Goal: Information Seeking & Learning: Find specific page/section

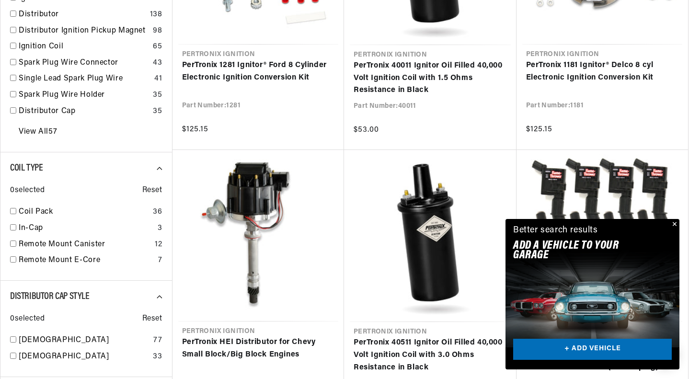
scroll to position [419, 0]
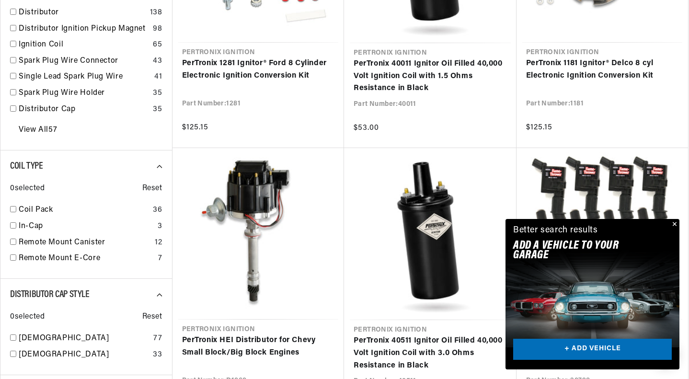
click at [674, 225] on button "Close" at bounding box center [673, 224] width 11 height 11
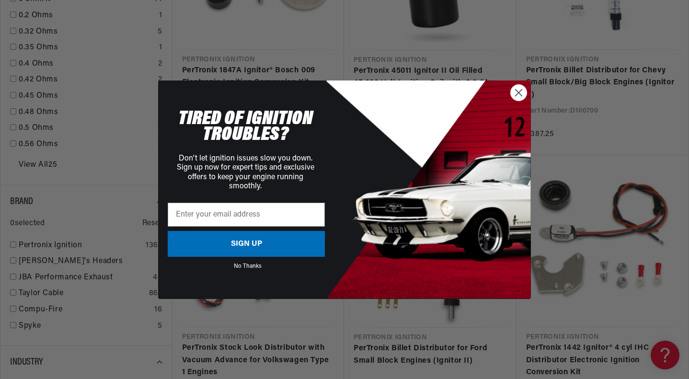
scroll to position [968, 0]
click at [518, 92] on icon "Close dialog" at bounding box center [519, 92] width 7 height 7
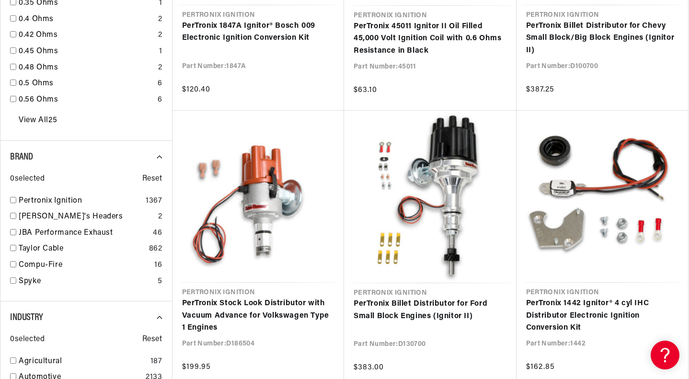
scroll to position [0, 0]
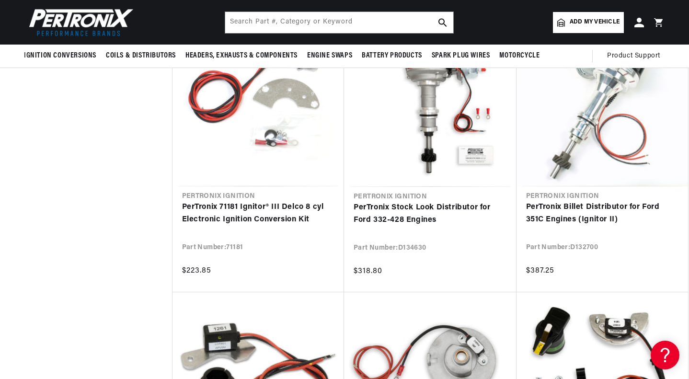
click at [416, 214] on link "PerTronix Stock Look Distributor for Ford 332-428 Engines" at bounding box center [430, 214] width 153 height 24
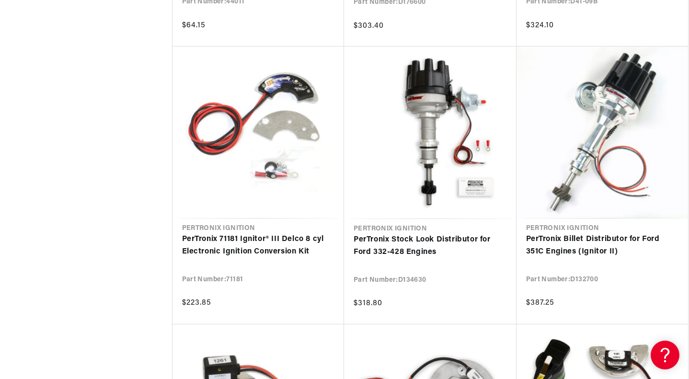
scroll to position [3050, 0]
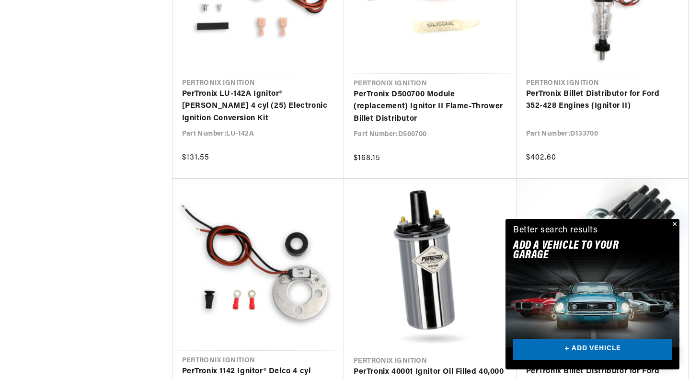
scroll to position [3722, 0]
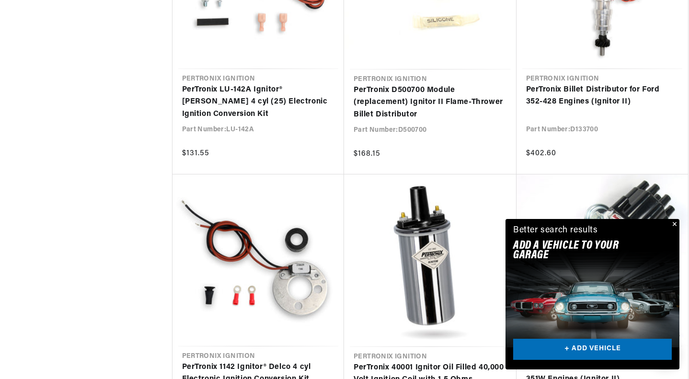
click at [547, 107] on link "PerTronix Billet Distributor for Ford 352-428 Engines (Ignitor II)" at bounding box center [602, 96] width 153 height 24
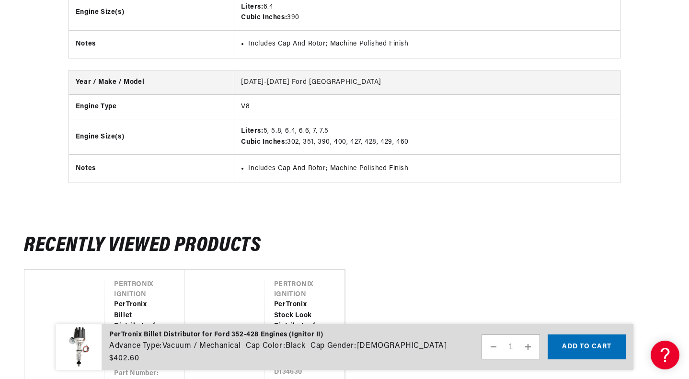
scroll to position [2855, 0]
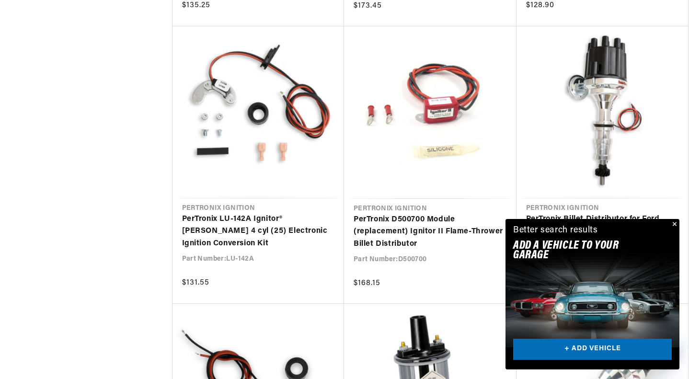
scroll to position [3604, 0]
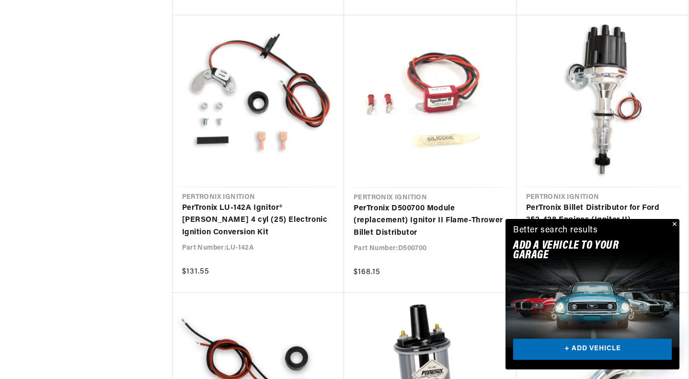
click at [673, 224] on button "Close" at bounding box center [673, 224] width 11 height 11
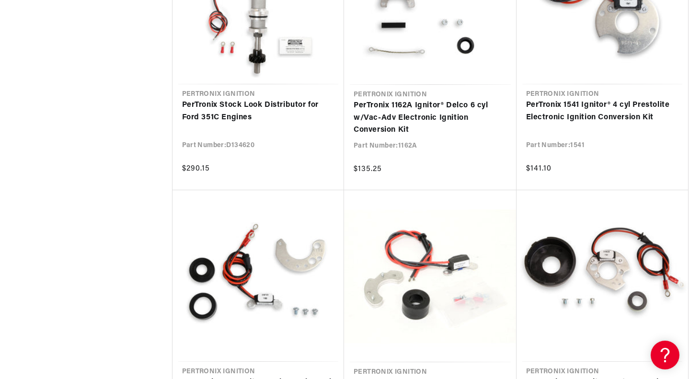
scroll to position [0, 0]
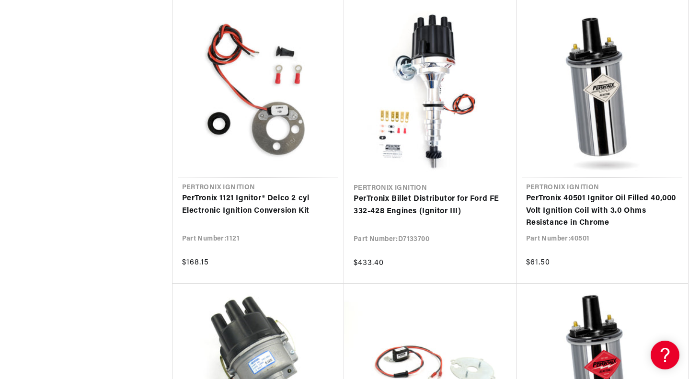
scroll to position [5279, 0]
click at [439, 205] on link "PerTronix Billet Distributor for Ford FE 332-428 Engines (Ignitor III)" at bounding box center [430, 205] width 153 height 24
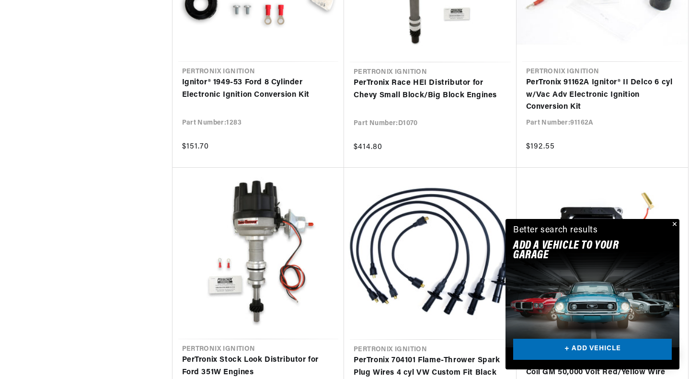
scroll to position [0, 290]
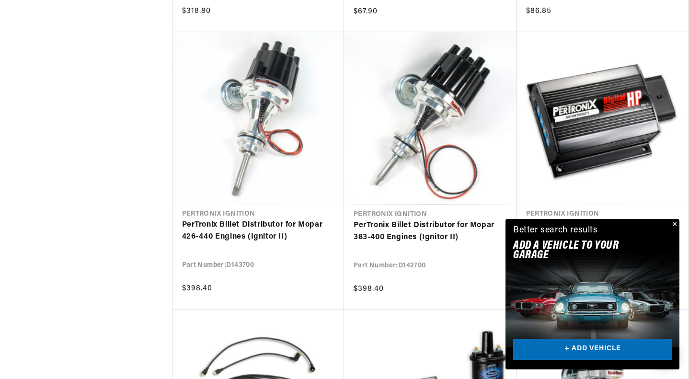
scroll to position [7768, 0]
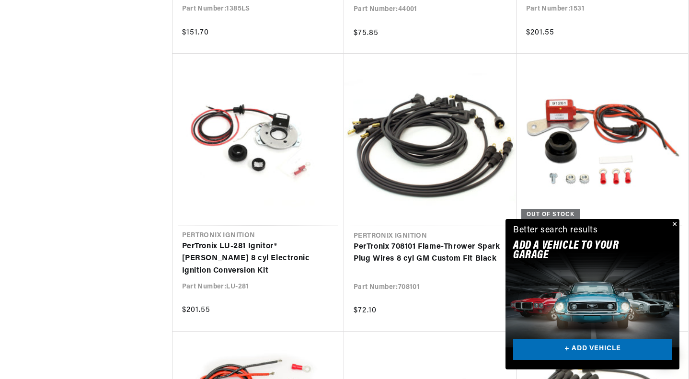
click at [674, 221] on button "Close" at bounding box center [673, 224] width 11 height 11
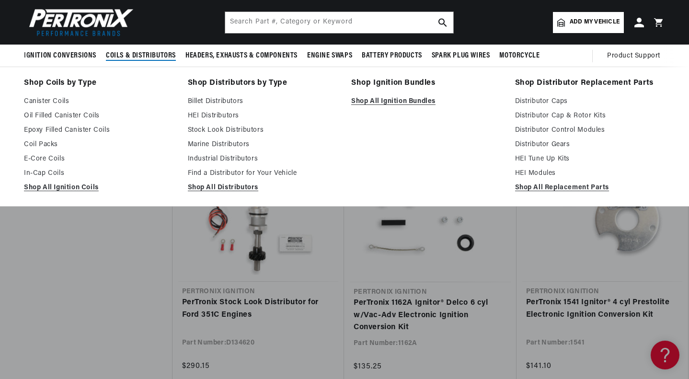
click at [228, 173] on link "Find a Distributor for Your Vehicle" at bounding box center [263, 173] width 150 height 11
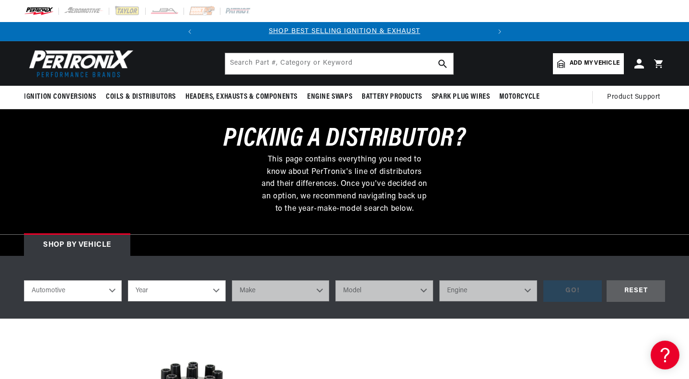
click at [115, 291] on select "Automotive Agricultural Industrial Marine Motorcycle" at bounding box center [73, 290] width 98 height 21
click at [24, 280] on select "Automotive Agricultural Industrial Marine Motorcycle" at bounding box center [73, 290] width 98 height 21
click at [173, 286] on select "Year 2024 2023 2022 2021 2020 2019 2018 2017 2016 2015 2014 2013 2012 2011 2010…" at bounding box center [177, 290] width 98 height 21
select select "1970"
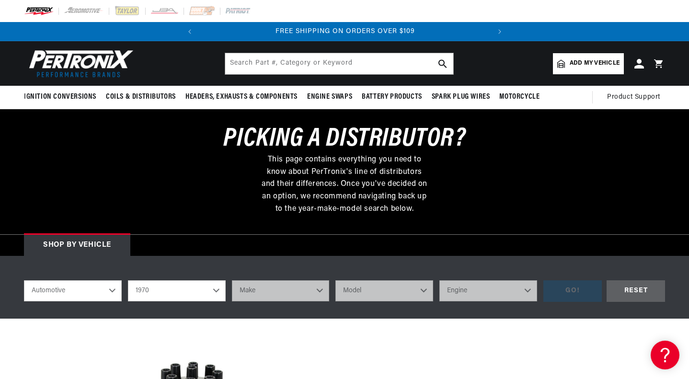
click at [128, 280] on select "Year 2024 2023 2022 2021 2020 2019 2018 2017 2016 2015 2014 2013 2012 2011 2010…" at bounding box center [177, 290] width 98 height 21
select select "1970"
click at [271, 288] on select "Make Alfa Romeo American Motors Aston Martin Audi Austin Austin Healey Avanti B…" at bounding box center [281, 290] width 98 height 21
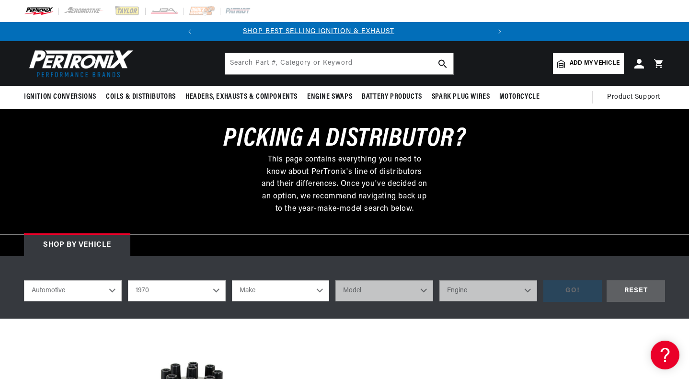
scroll to position [0, 0]
select select "Ford"
click at [232, 280] on select "Make Alfa Romeo American Motors Aston Martin Audi Austin Austin Healey Avanti B…" at bounding box center [281, 290] width 98 height 21
select select "Ford"
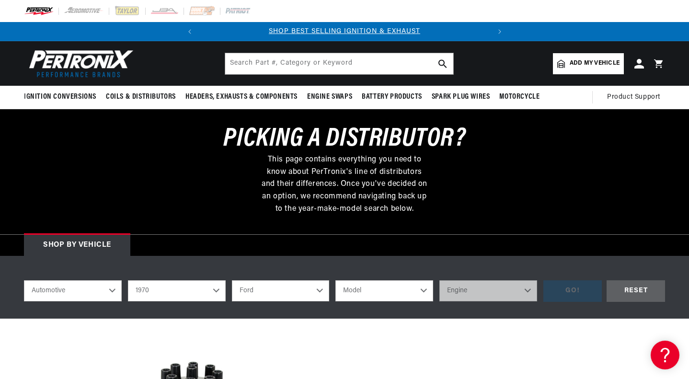
click at [377, 290] on select "Model Bronco Country Sedan Country Squire Custom Custom 500 E-100 Econoline E-2…" at bounding box center [384, 290] width 98 height 21
select select "F-350"
click at [335, 280] on select "Model Bronco Country Sedan Country Squire Custom Custom 500 E-100 Econoline E-2…" at bounding box center [384, 290] width 98 height 21
select select "F-350"
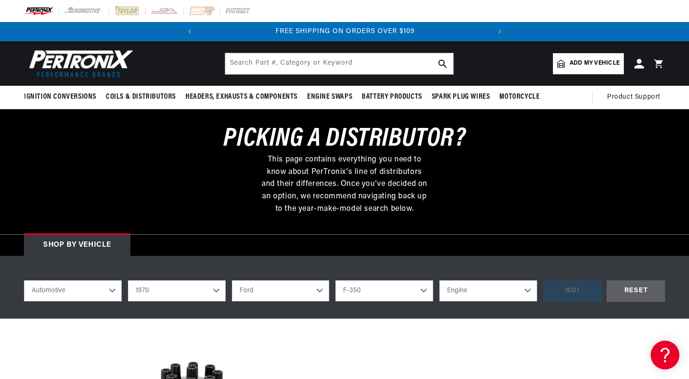
click at [467, 286] on select "Engine 302cid / 5.0L 360cid / 5.9L 390cid / 6.4L" at bounding box center [488, 290] width 98 height 21
select select "360cid-5.9L"
click at [439, 280] on select "Engine 302cid / 5.0L 360cid / 5.9L 390cid / 6.4L" at bounding box center [488, 290] width 98 height 21
select select "360cid-5.9L"
click at [562, 293] on div "GO!" at bounding box center [572, 291] width 58 height 22
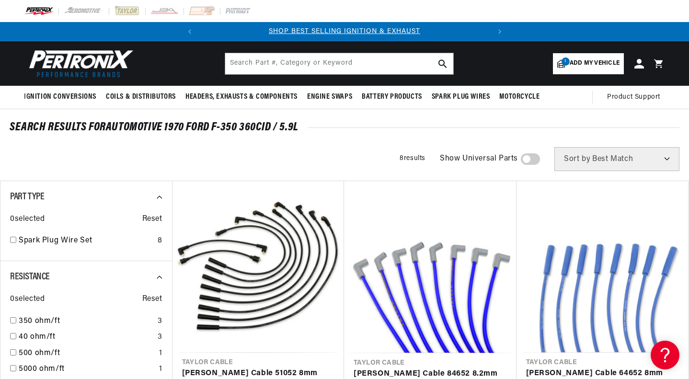
click at [524, 70] on header "BETTER SEARCH RESULTS Add your vehicle's year, make, and model to find parts be…" at bounding box center [344, 63] width 689 height 45
